Goal: Check status: Check status

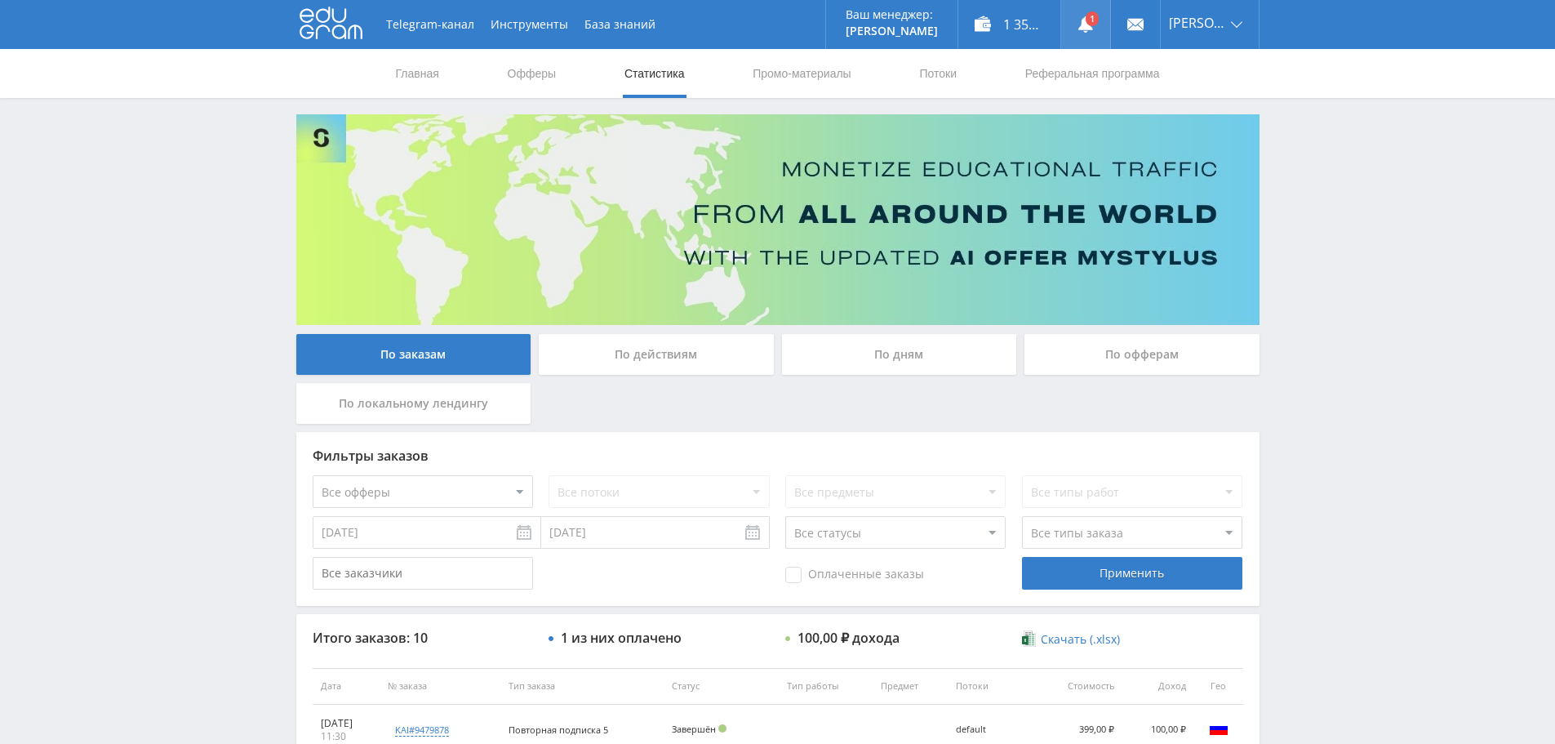
click at [1089, 25] on use at bounding box center [1086, 24] width 15 height 16
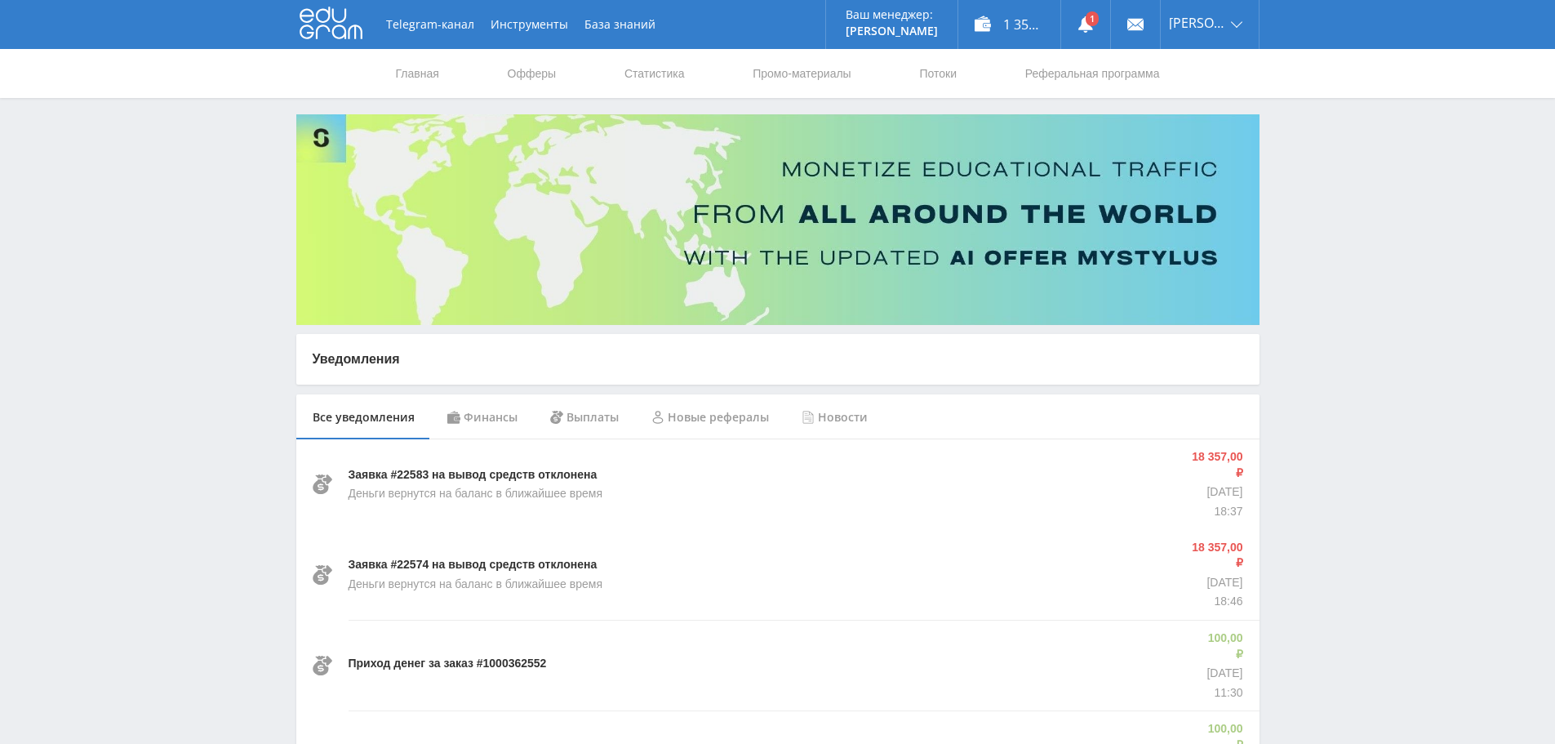
click at [493, 426] on div "Финансы" at bounding box center [482, 417] width 103 height 46
